Goal: Check status: Check status

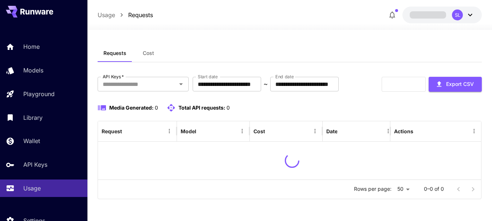
scroll to position [25, 0]
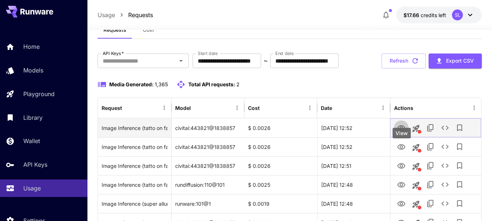
click at [402, 131] on icon "View" at bounding box center [402, 127] width 8 height 5
click at [401, 133] on icon "View" at bounding box center [401, 128] width 9 height 9
click at [402, 133] on icon "View" at bounding box center [401, 128] width 9 height 9
click at [400, 133] on icon "View" at bounding box center [401, 128] width 9 height 9
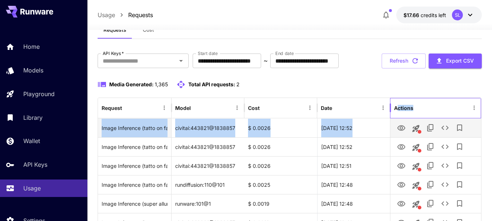
drag, startPoint x: 404, startPoint y: 143, endPoint x: 408, endPoint y: 150, distance: 7.8
click at [398, 133] on icon "View" at bounding box center [401, 128] width 9 height 9
